Goal: Task Accomplishment & Management: Manage account settings

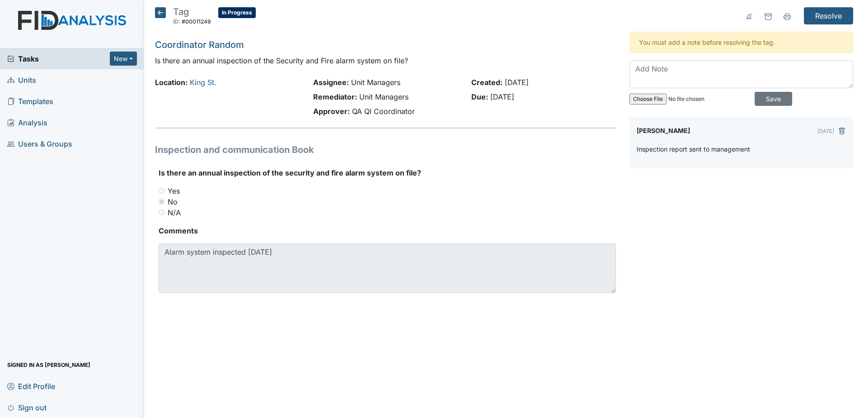
click at [75, 55] on span "Tasks" at bounding box center [58, 58] width 103 height 11
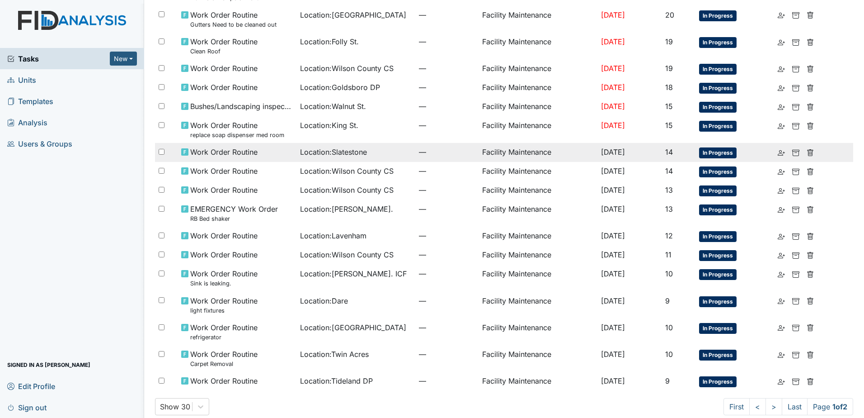
scroll to position [398, 0]
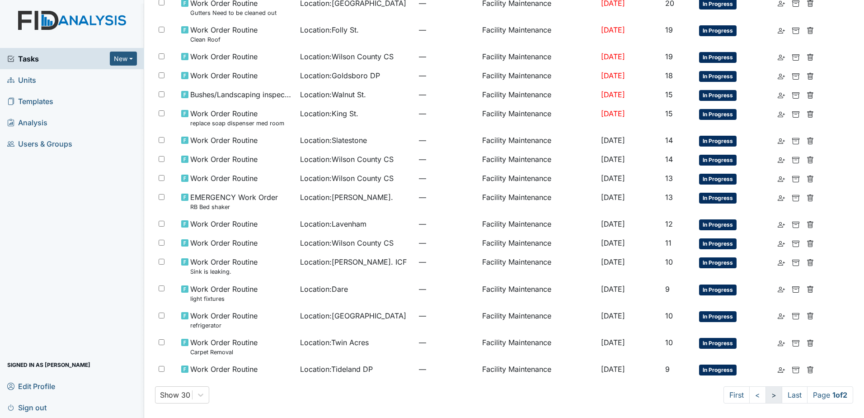
click at [766, 396] on link ">" at bounding box center [774, 394] width 17 height 17
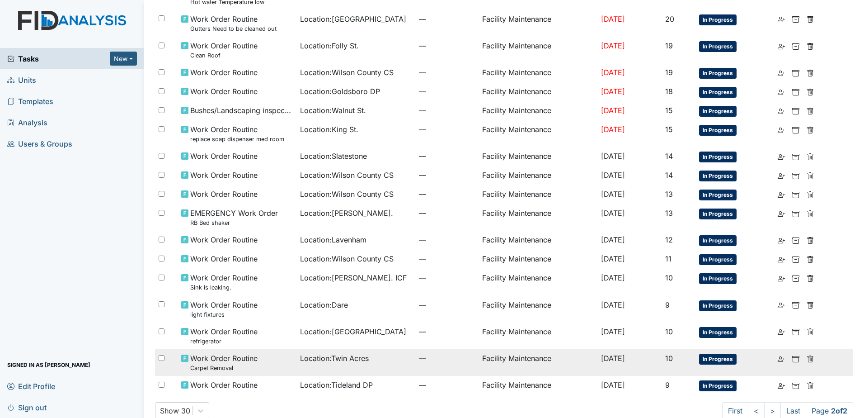
scroll to position [398, 0]
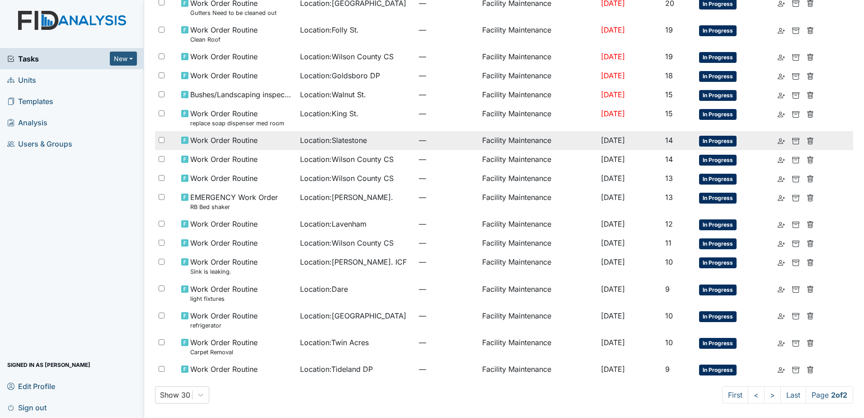
click at [359, 143] on span "Location : Slatestone" at bounding box center [333, 140] width 67 height 11
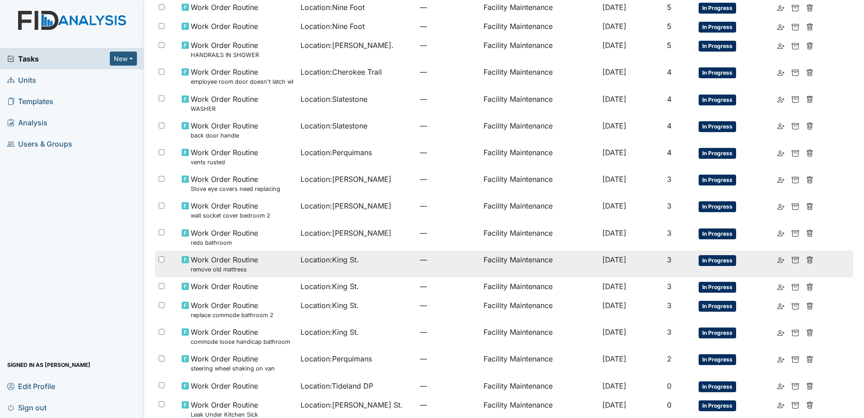
scroll to position [460, 0]
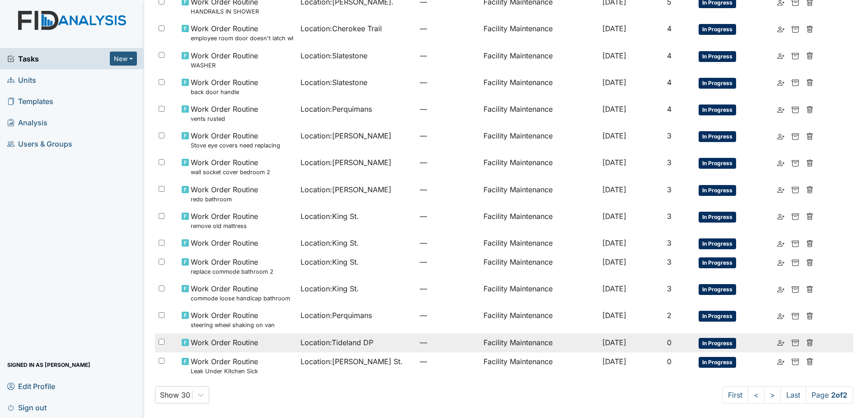
click at [510, 345] on td "Facility Maintenance" at bounding box center [539, 342] width 119 height 19
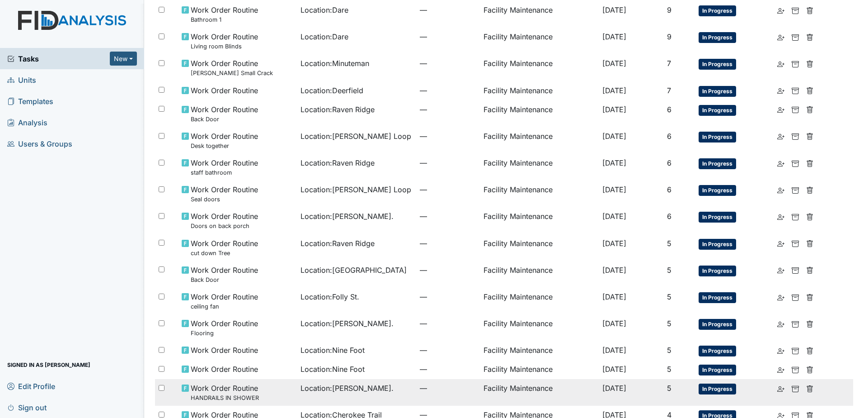
scroll to position [0, 0]
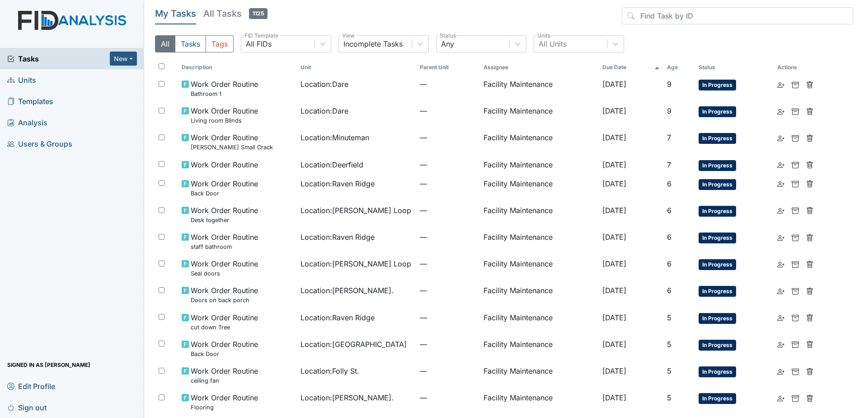
click at [94, 60] on span "Tasks" at bounding box center [58, 58] width 103 height 11
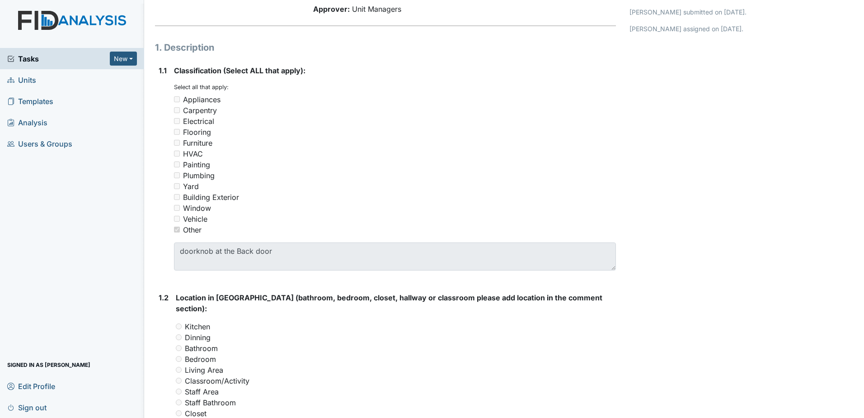
scroll to position [271, 0]
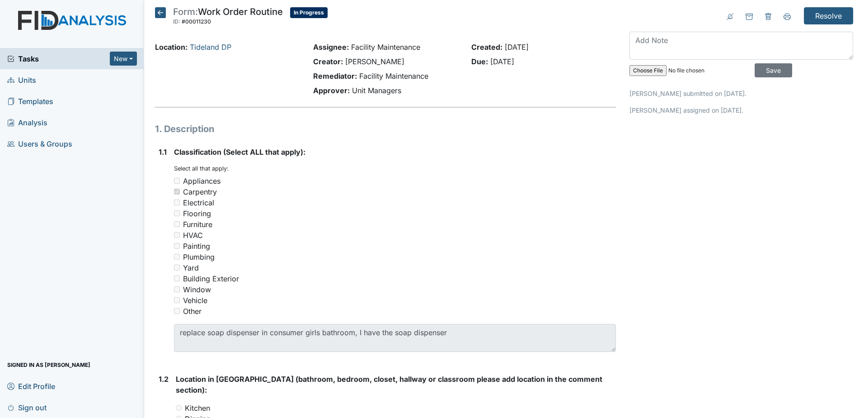
scroll to position [271, 0]
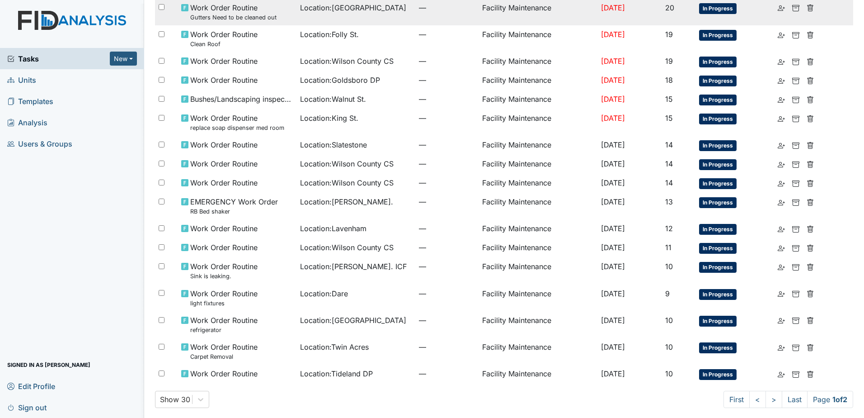
scroll to position [398, 0]
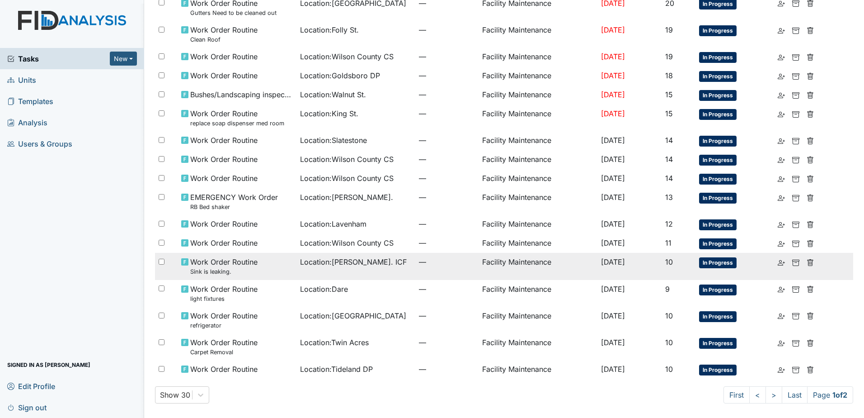
click at [419, 265] on span "—" at bounding box center [447, 261] width 56 height 11
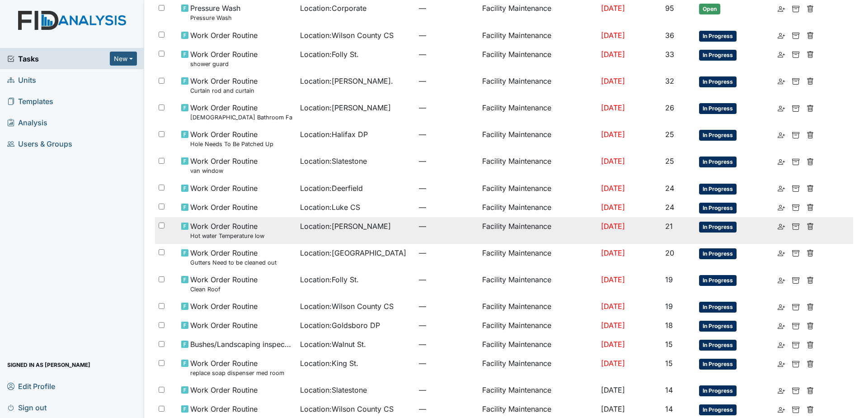
scroll to position [127, 0]
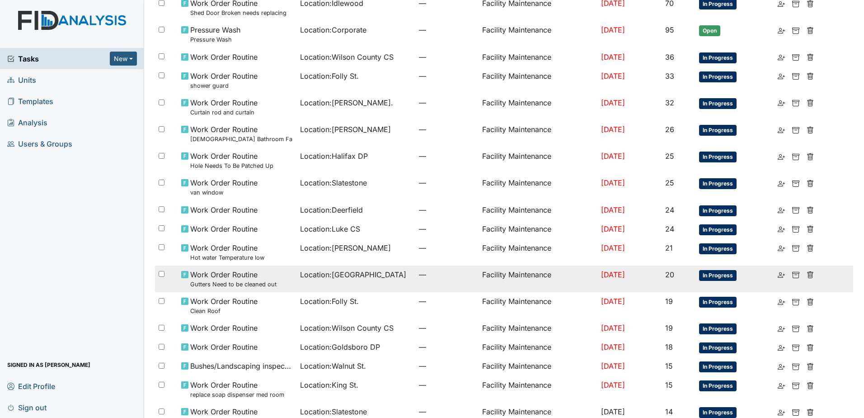
click at [392, 288] on td "Location : Lakeview" at bounding box center [356, 278] width 119 height 27
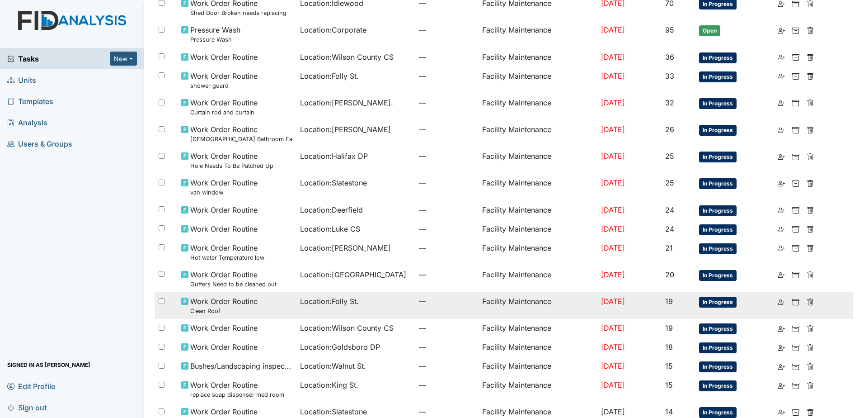
click at [339, 305] on span "Location : Folly St." at bounding box center [329, 301] width 59 height 11
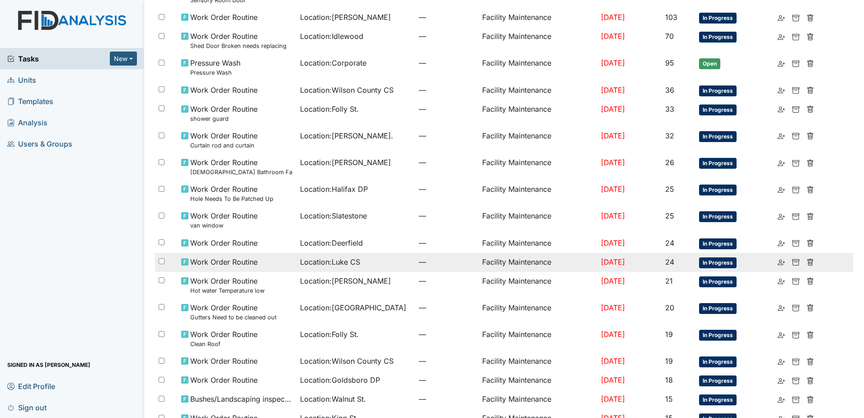
scroll to position [36, 0]
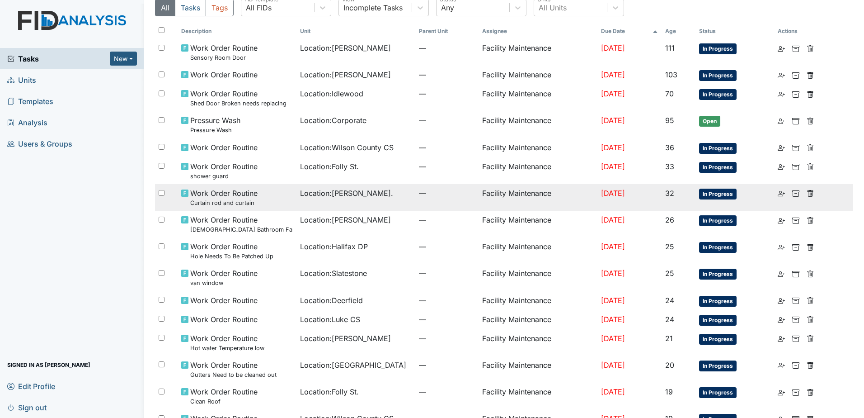
click at [323, 198] on span "Location : William St." at bounding box center [346, 193] width 93 height 11
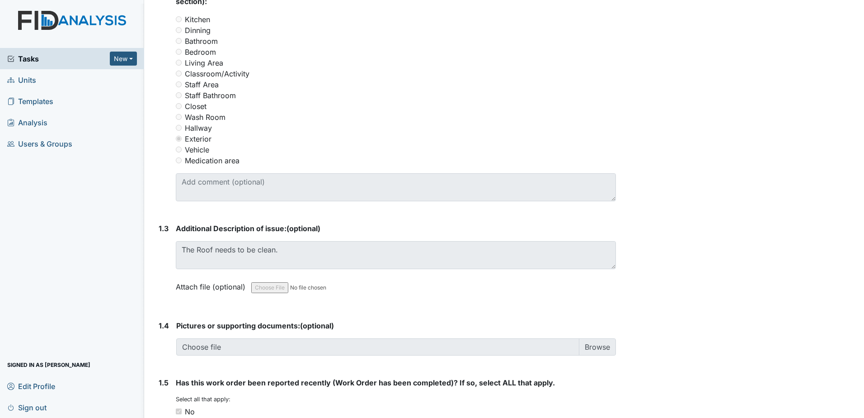
scroll to position [407, 0]
